Goal: Transaction & Acquisition: Purchase product/service

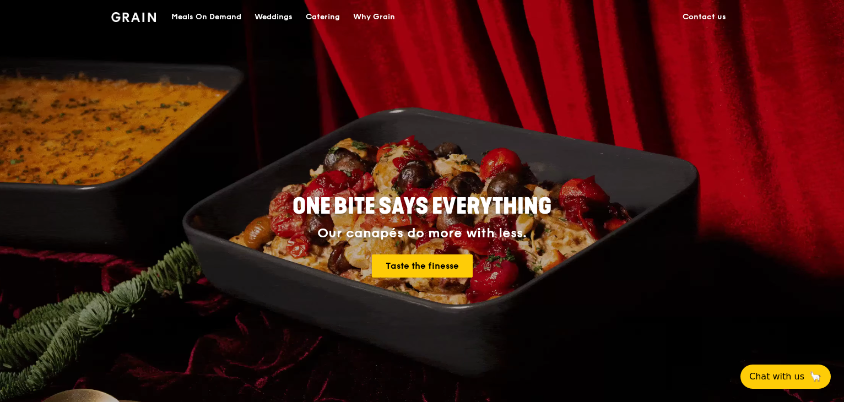
click at [337, 14] on div "Catering" at bounding box center [323, 17] width 34 height 33
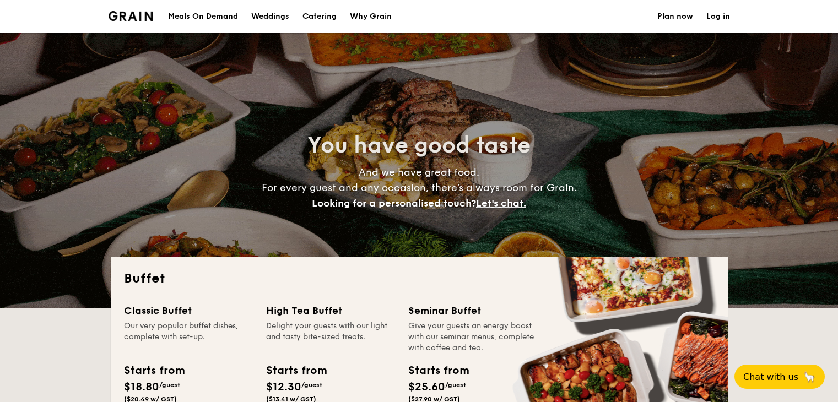
select select
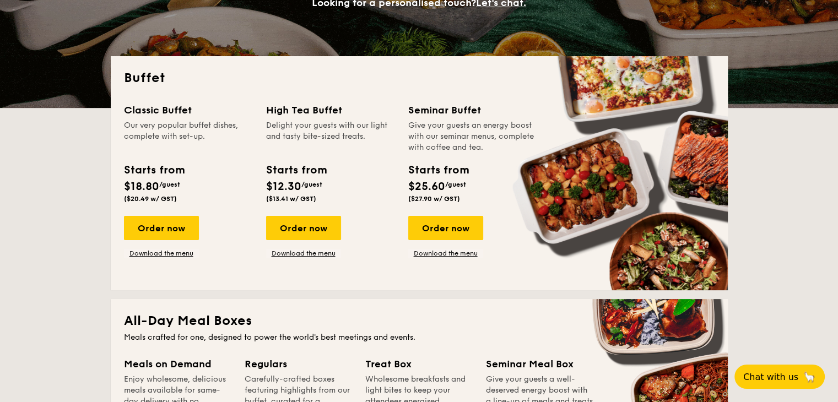
scroll to position [331, 0]
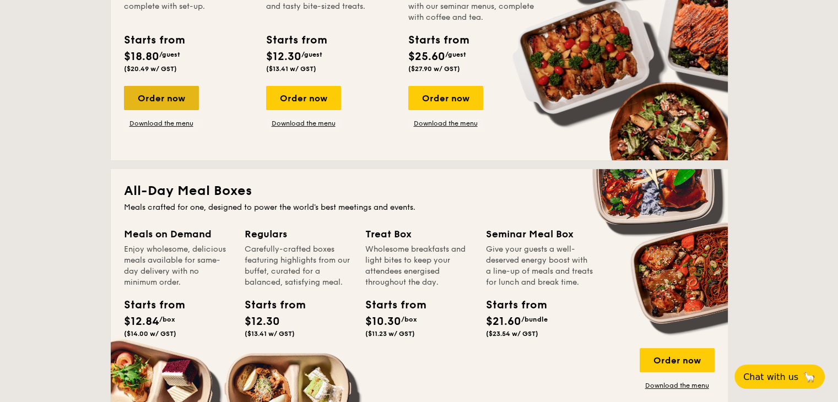
click at [185, 102] on div "Order now" at bounding box center [161, 98] width 75 height 24
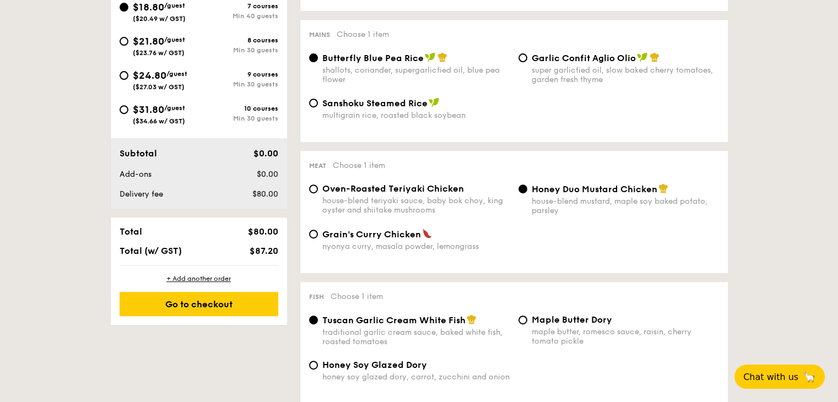
scroll to position [55, 0]
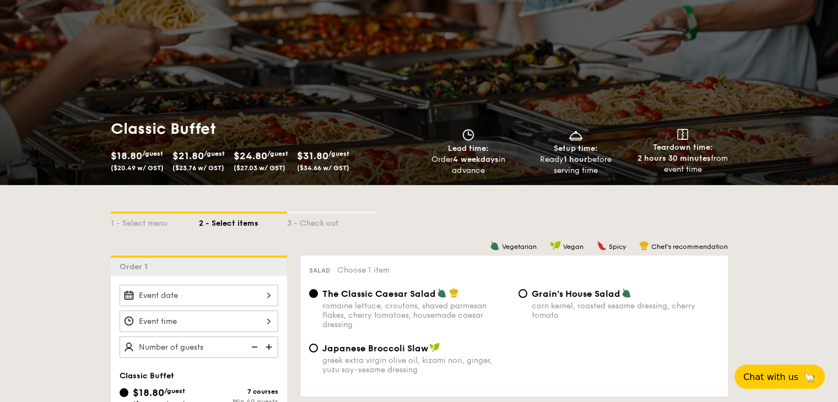
click at [458, 88] on div "Classic Buffet $18.80 /guest ($20.49 w/ GST) $21.80 /guest ($23.76 w/ GST) $24.…" at bounding box center [419, 81] width 838 height 207
